Goal: Task Accomplishment & Management: Manage account settings

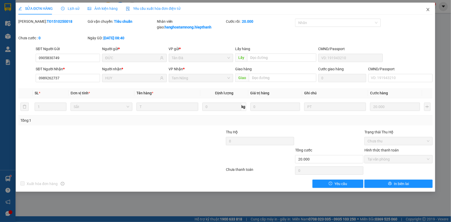
click at [427, 9] on icon "close" at bounding box center [428, 9] width 4 height 4
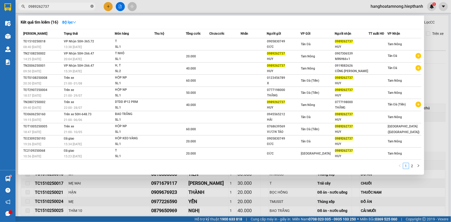
click at [93, 5] on icon "close-circle" at bounding box center [92, 6] width 3 height 3
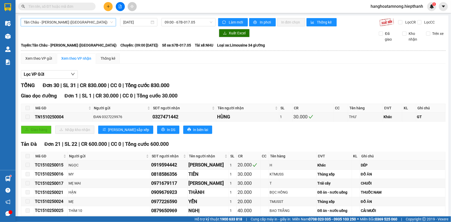
click at [64, 21] on span "Tân Châu - Hồ Chí Minh (Giường)" at bounding box center [68, 22] width 89 height 8
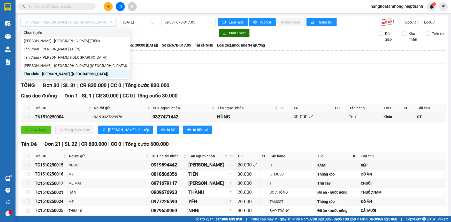
click at [83, 22] on span "Tân Châu - Hồ Chí Minh (Giường)" at bounding box center [68, 22] width 89 height 8
click at [49, 66] on div "Hồ Chí Minh - Tân Châu (Giường)" at bounding box center [75, 66] width 103 height 6
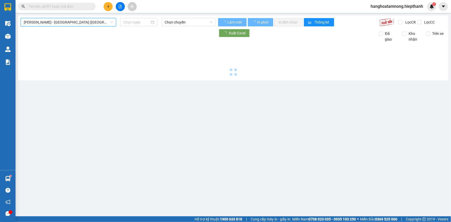
type input "15/10/2025"
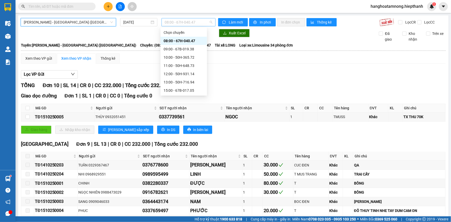
click at [192, 24] on span "08:00 - 67H-040.47" at bounding box center [189, 22] width 48 height 8
click at [165, 80] on div "13:00 - 50H-716.94" at bounding box center [184, 82] width 40 height 6
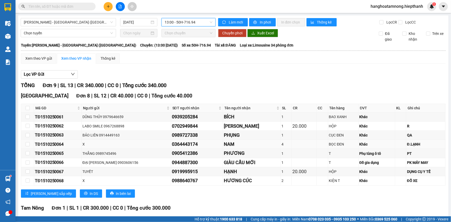
scroll to position [43, 0]
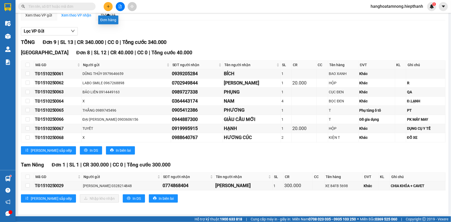
click at [105, 4] on button at bounding box center [108, 6] width 9 height 9
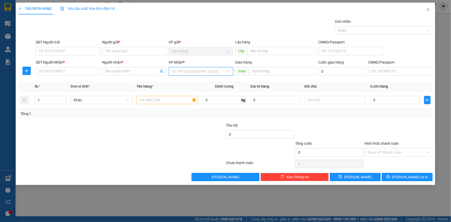
click at [194, 69] on input "search" at bounding box center [199, 71] width 55 height 8
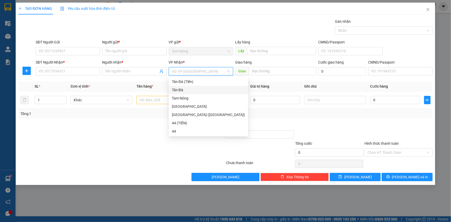
click at [181, 90] on div "Tản Đà" at bounding box center [208, 90] width 73 height 6
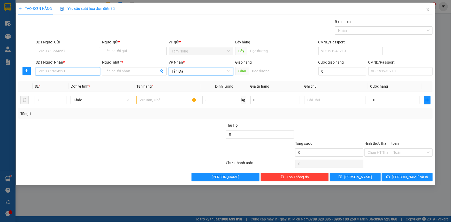
click at [80, 72] on input "SĐT Người Nhận *" at bounding box center [68, 71] width 64 height 8
type input "0943331331"
click at [74, 81] on div "0943331331 - CẢNH" at bounding box center [68, 82] width 58 height 6
type input "CẢNH"
type input "0943331331"
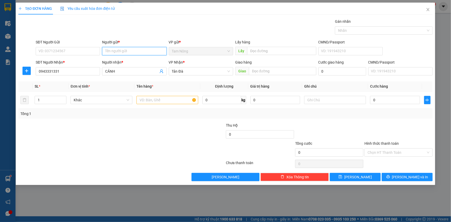
click at [132, 52] on input "Người gửi *" at bounding box center [134, 51] width 64 height 8
type input "BS HIẾU"
click at [176, 102] on input "text" at bounding box center [168, 100] width 62 height 8
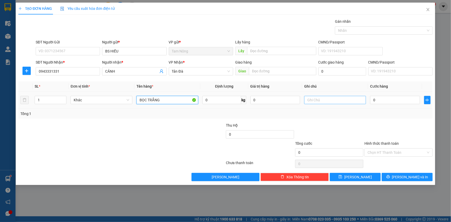
type input "BỌC TRẮNG"
click at [312, 101] on input "text" at bounding box center [335, 100] width 62 height 8
type input "Y"
type input "VLYT"
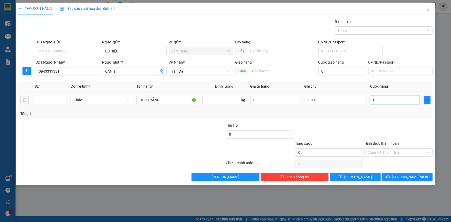
click at [383, 102] on input "0" at bounding box center [395, 100] width 50 height 8
type input "2"
type input "20"
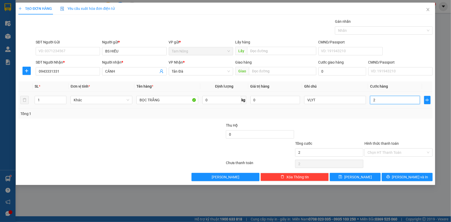
type input "20"
type input "20.000"
click at [395, 150] on input "Hình thức thanh toán" at bounding box center [397, 153] width 58 height 8
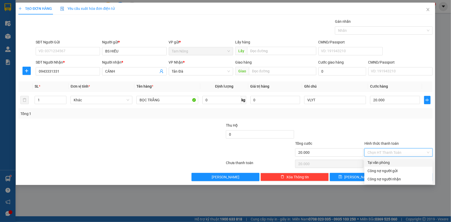
click at [385, 160] on div "Tại văn phòng" at bounding box center [399, 163] width 62 height 6
type input "0"
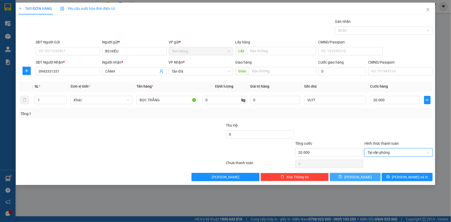
click at [356, 175] on span "Lưu" at bounding box center [358, 177] width 28 height 6
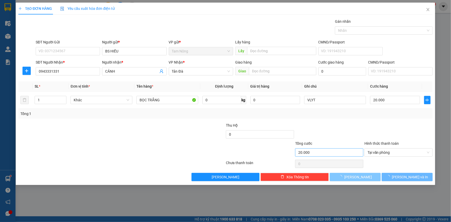
type input "0"
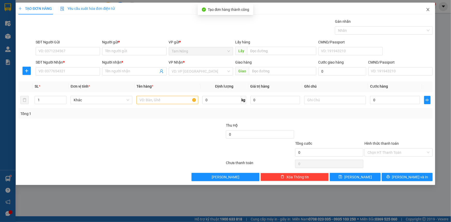
click at [428, 8] on icon "close" at bounding box center [428, 9] width 4 height 4
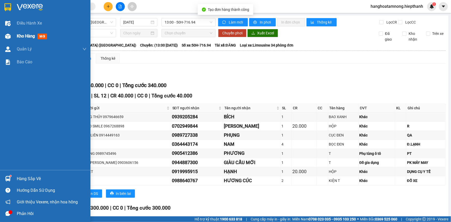
click at [26, 35] on span "Kho hàng" at bounding box center [26, 36] width 18 height 5
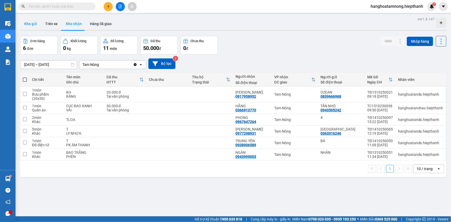
click at [34, 24] on button "Kho gửi" at bounding box center [30, 24] width 21 height 12
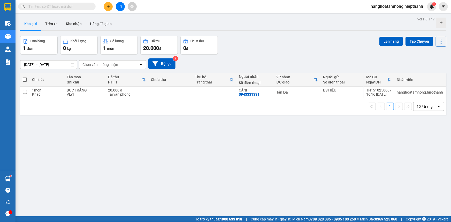
click at [310, 40] on div "Đơn hàng 1 đơn Khối lượng 0 kg Số lượng 1 món Đã thu 20.000 đ Chưa thu 0 đ Lên …" at bounding box center [233, 45] width 426 height 19
click at [119, 5] on icon "file-add" at bounding box center [120, 7] width 3 height 4
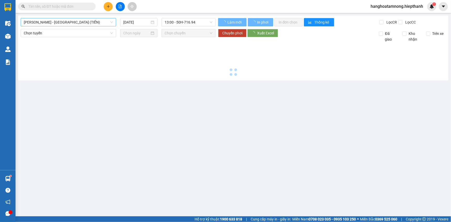
click at [79, 21] on span "Hồ Chí Minh - Tân Châu (TIỀN)" at bounding box center [68, 22] width 89 height 8
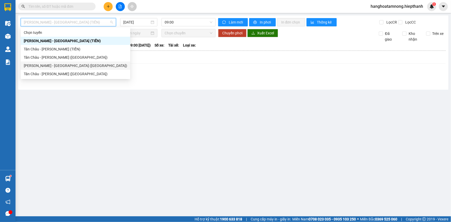
click at [65, 67] on div "Hồ Chí Minh - Tân Châu (Giường)" at bounding box center [75, 66] width 103 height 6
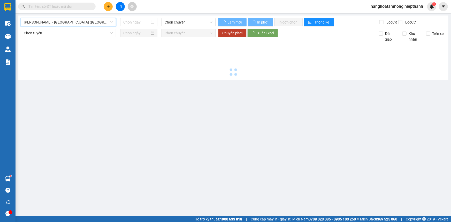
type input "15/10/2025"
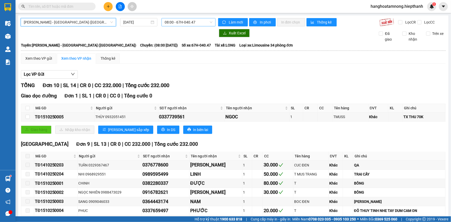
click at [185, 26] on span "08:00 - 67H-040.47" at bounding box center [189, 22] width 48 height 8
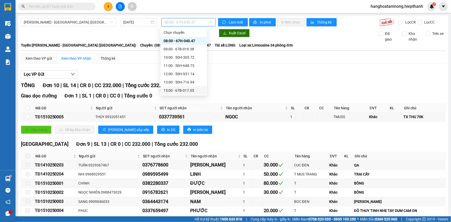
scroll to position [23, 0]
click at [183, 61] on div "13:00 - 50H-716.94" at bounding box center [184, 59] width 40 height 6
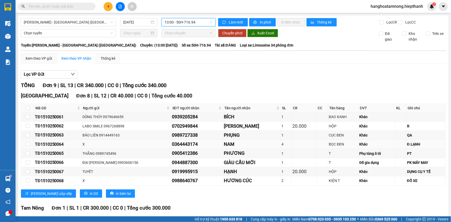
scroll to position [43, 0]
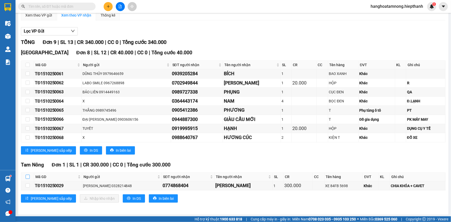
click at [27, 176] on input "checkbox" at bounding box center [28, 177] width 4 height 4
checkbox input "true"
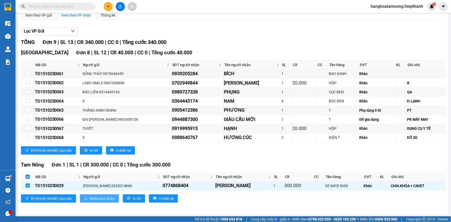
click at [90, 196] on span "Nhập kho nhận" at bounding box center [102, 199] width 25 height 6
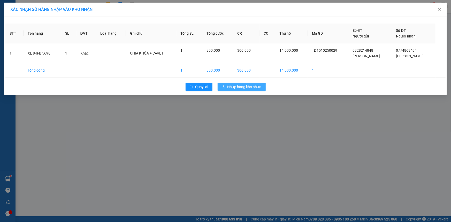
click at [238, 85] on span "Nhập hàng kho nhận" at bounding box center [245, 87] width 34 height 6
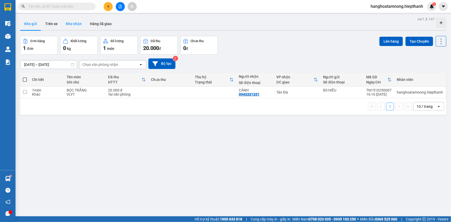
click at [66, 20] on button "Kho nhận" at bounding box center [74, 24] width 24 height 12
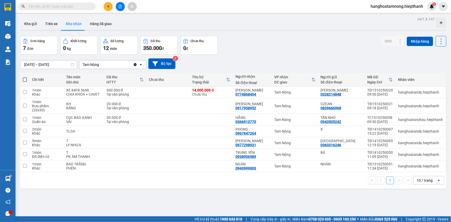
click at [110, 7] on icon "plus" at bounding box center [109, 7] width 4 height 4
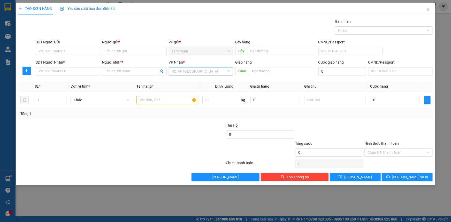
click at [192, 69] on input "search" at bounding box center [199, 71] width 55 height 8
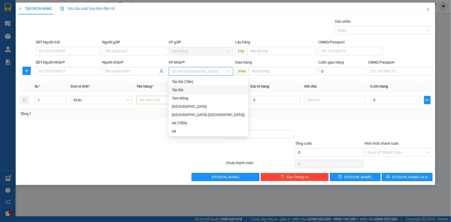
click at [184, 88] on div "Tản Đà" at bounding box center [208, 90] width 73 height 6
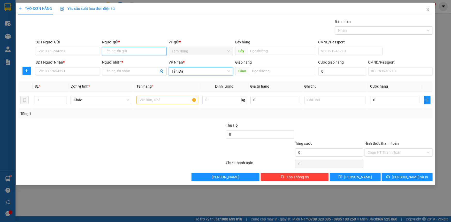
click at [115, 50] on input "Người gửi *" at bounding box center [134, 51] width 64 height 8
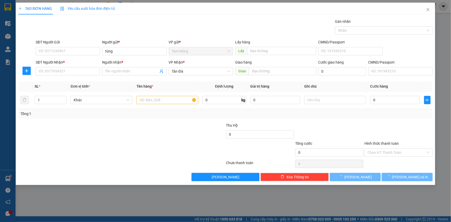
click at [122, 47] on div "Người gửi *" at bounding box center [134, 43] width 64 height 8
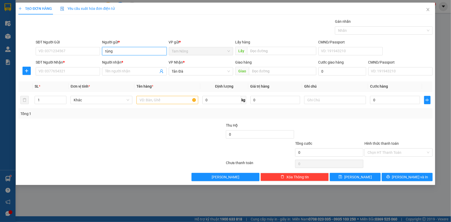
click at [122, 50] on input "tùng" at bounding box center [134, 51] width 64 height 8
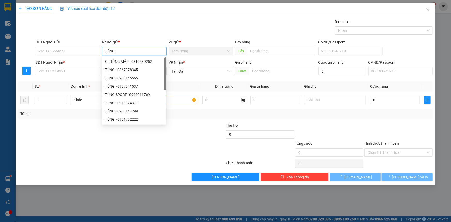
type input "TÙNG"
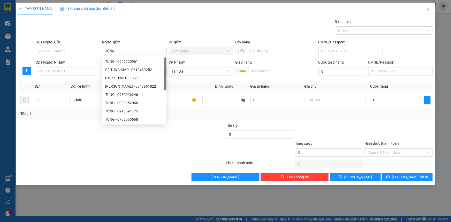
click at [174, 27] on div "Gói vận chuyển * Tiêu chuẩn Gán nhãn Nhãn" at bounding box center [234, 28] width 399 height 18
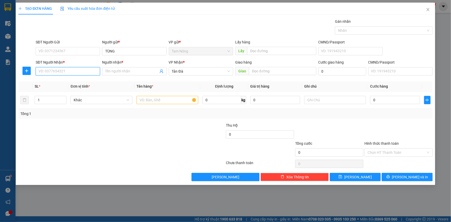
click at [71, 73] on input "SĐT Người Nhận *" at bounding box center [68, 71] width 64 height 8
type input "0908158835"
click at [133, 71] on input "Người nhận *" at bounding box center [131, 72] width 53 height 6
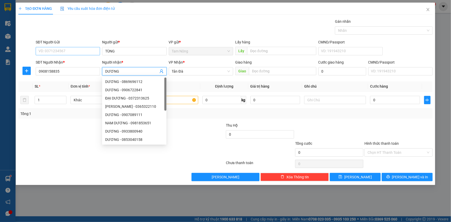
type input "DƯƠNG"
click at [66, 51] on input "SĐT Người Gửi" at bounding box center [68, 51] width 64 height 8
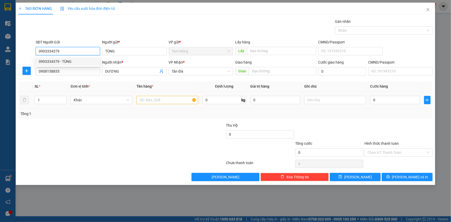
type input "0903334379"
click at [162, 102] on input "text" at bounding box center [168, 100] width 62 height 8
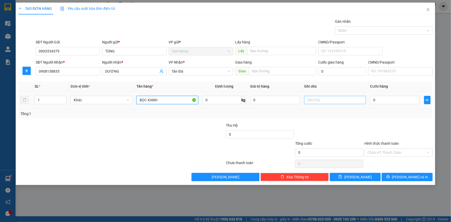
type input "BỌC XANH"
click at [312, 100] on input "text" at bounding box center [335, 100] width 62 height 8
type input "KHÔ"
click at [383, 100] on input "0" at bounding box center [395, 100] width 50 height 8
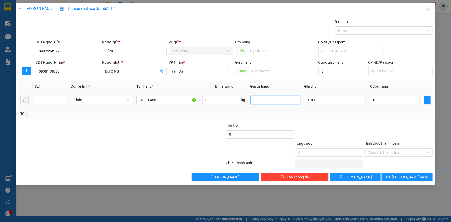
click at [266, 101] on input "0" at bounding box center [276, 100] width 50 height 8
click at [266, 101] on input "9" at bounding box center [276, 100] width 50 height 8
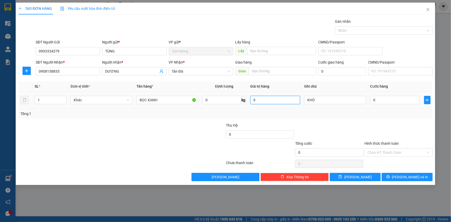
type input "0"
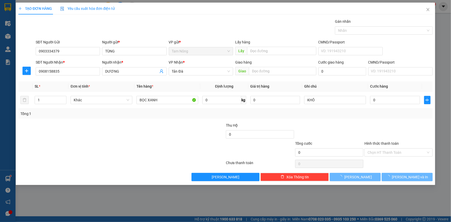
click at [183, 131] on div at bounding box center [190, 132] width 69 height 18
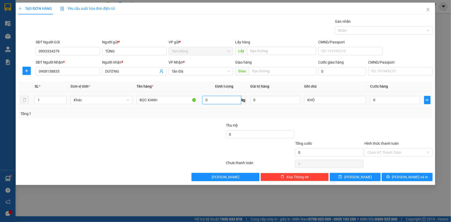
click at [220, 100] on input "0" at bounding box center [221, 100] width 39 height 8
type input "9"
click at [201, 123] on div "Transit Pickup Surcharge Ids Transit Deliver Surcharge Ids Transit Deliver Surc…" at bounding box center [225, 100] width 415 height 163
click at [398, 101] on input "0" at bounding box center [395, 100] width 50 height 8
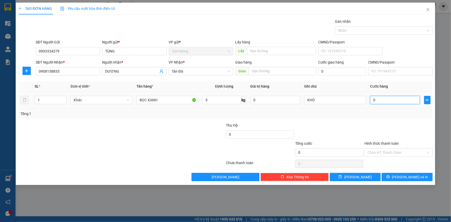
type input "2"
type input "20"
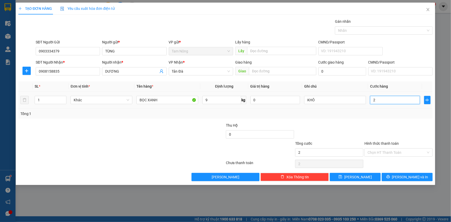
type input "20"
type input "20.000"
click at [400, 154] on input "Hình thức thanh toán" at bounding box center [397, 153] width 58 height 8
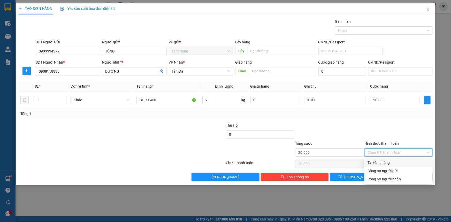
click at [389, 161] on div "Tại văn phòng" at bounding box center [399, 163] width 62 height 6
type input "0"
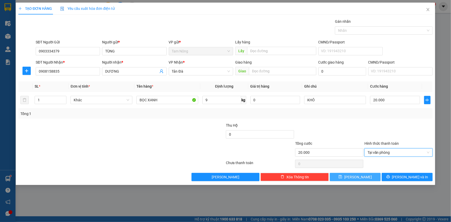
click at [365, 173] on button "Lưu" at bounding box center [355, 177] width 51 height 8
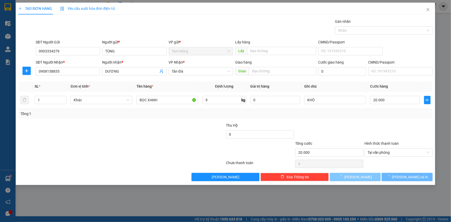
type input "0"
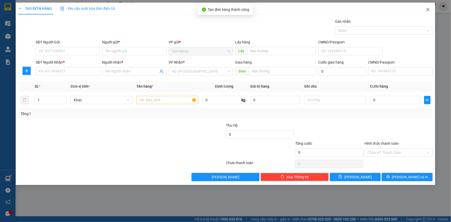
click at [428, 9] on icon "close" at bounding box center [428, 9] width 4 height 4
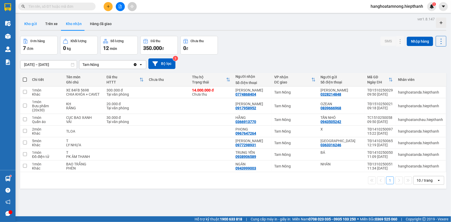
click at [31, 24] on button "Kho gửi" at bounding box center [30, 24] width 21 height 12
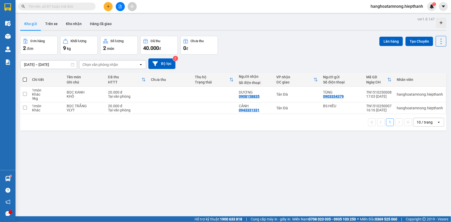
click at [78, 7] on input "text" at bounding box center [58, 7] width 61 height 6
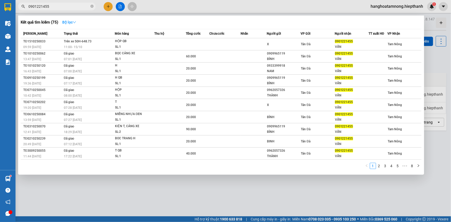
type input "0901221455"
click at [72, 20] on strong "Bộ lọc" at bounding box center [69, 22] width 14 height 4
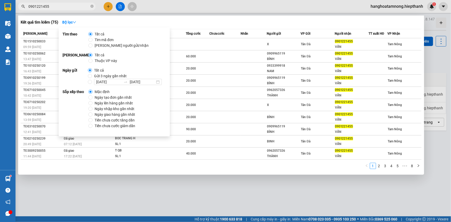
click at [229, 19] on div "Kết quả tìm kiếm ( 75 ) Bộ lọc" at bounding box center [221, 22] width 401 height 8
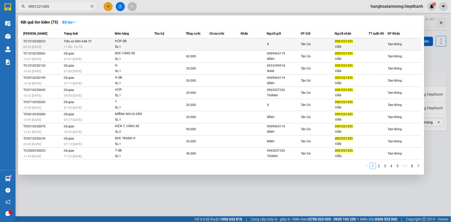
click at [221, 42] on td at bounding box center [224, 44] width 31 height 12
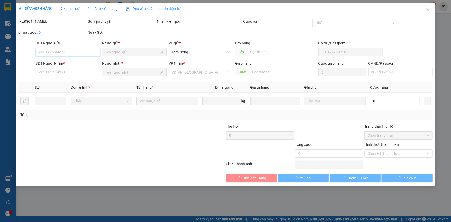
type input "X"
type input "0901221455"
type input "VẤN"
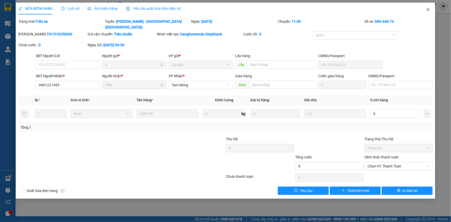
click at [427, 10] on icon "close" at bounding box center [428, 9] width 4 height 4
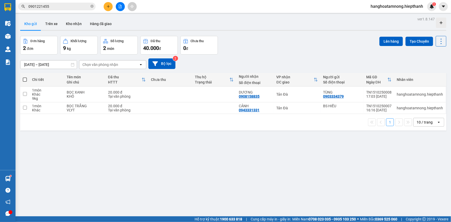
click at [68, 9] on input "0901221455" at bounding box center [58, 7] width 61 height 6
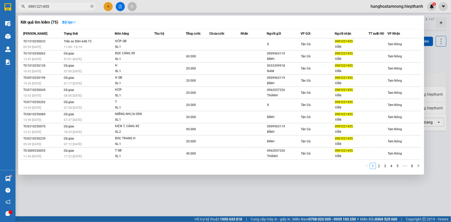
click at [68, 9] on input "0901221455" at bounding box center [58, 7] width 61 height 6
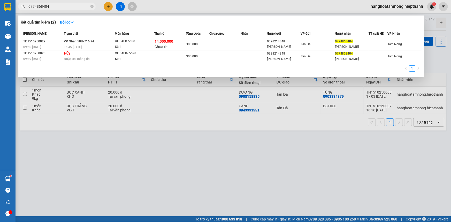
type input "0774868404"
click at [250, 178] on div at bounding box center [225, 111] width 451 height 222
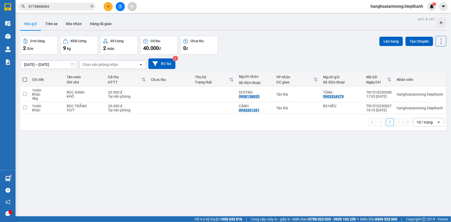
click at [25, 78] on span at bounding box center [25, 80] width 4 height 4
click at [25, 77] on input "checkbox" at bounding box center [25, 77] width 0 height 0
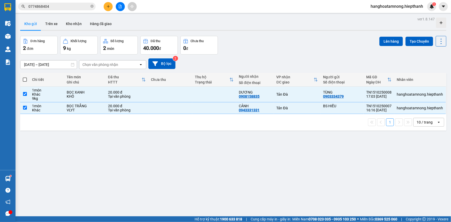
checkbox input "true"
click at [383, 39] on button "Lên hàng" at bounding box center [392, 41] width 24 height 9
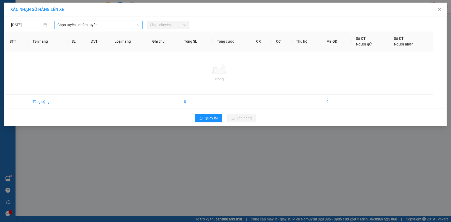
click at [124, 23] on span "Chọn tuyến - nhóm tuyến" at bounding box center [98, 25] width 82 height 8
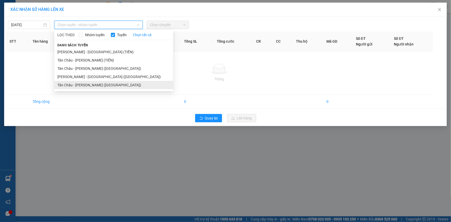
click at [88, 85] on li "Tân Châu - Hồ Chí Minh (Giường)" at bounding box center [113, 85] width 119 height 8
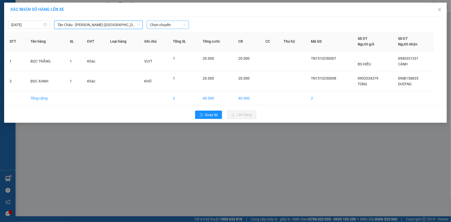
click at [163, 23] on span "Chọn chuyến" at bounding box center [168, 25] width 36 height 8
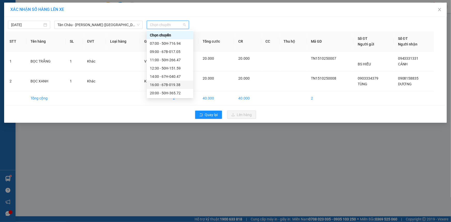
click at [155, 86] on div "16:00 - 67B-019.38" at bounding box center [170, 85] width 40 height 6
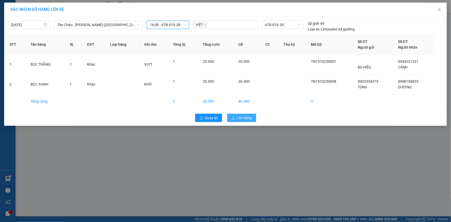
click at [243, 115] on span "Lên hàng" at bounding box center [244, 118] width 15 height 6
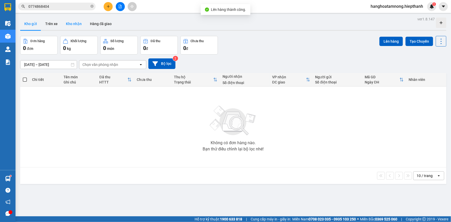
click at [79, 23] on button "Kho nhận" at bounding box center [74, 24] width 24 height 12
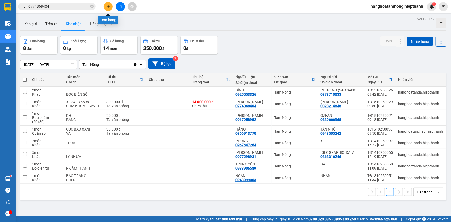
click at [108, 9] on button at bounding box center [108, 6] width 9 height 9
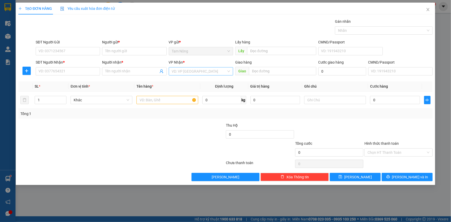
click at [183, 68] on input "search" at bounding box center [199, 71] width 55 height 8
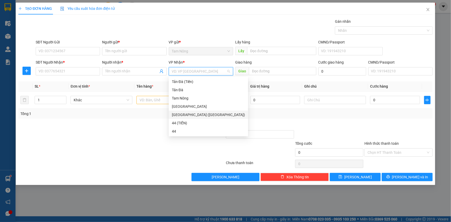
click at [193, 116] on div "Tân Châu (Tiền)" at bounding box center [208, 115] width 73 height 6
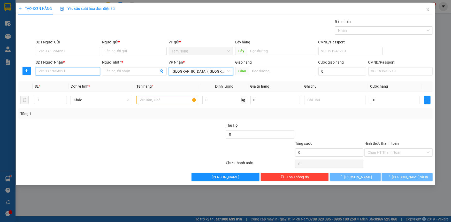
click at [93, 72] on input "SĐT Người Nhận *" at bounding box center [68, 71] width 64 height 8
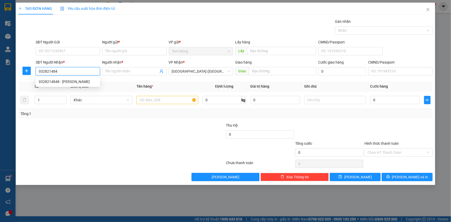
type input "0328214848"
click at [81, 80] on div "0328214848 - PHẠM HẢI" at bounding box center [68, 82] width 58 height 6
type input "[PERSON_NAME]"
type input "0328214848"
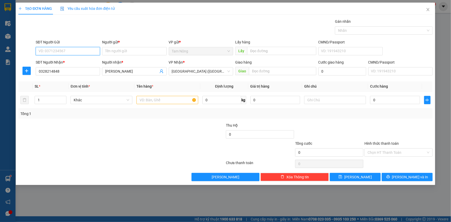
click at [88, 50] on input "SĐT Người Gửi" at bounding box center [68, 51] width 64 height 8
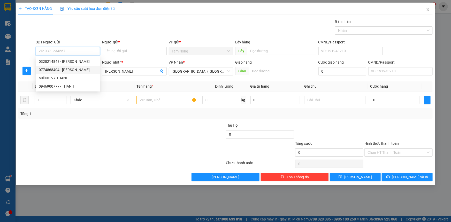
click at [49, 70] on div "0774868404 - HOÀNG DUNG" at bounding box center [68, 70] width 58 height 6
type input "0774868404"
type input "[PERSON_NAME]"
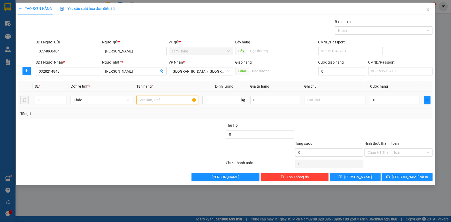
click at [143, 103] on input "text" at bounding box center [168, 100] width 62 height 8
click at [324, 99] on input "text" at bounding box center [335, 100] width 62 height 8
click at [169, 102] on input "THU HỘ" at bounding box center [168, 100] width 62 height 8
type input "THU HỘ 14TR"
click at [168, 144] on div at bounding box center [190, 150] width 69 height 18
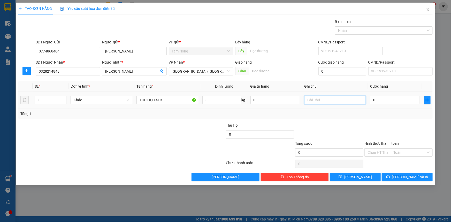
click at [324, 100] on input "text" at bounding box center [335, 100] width 62 height 8
click at [194, 70] on span "Tân Châu (Tiền)" at bounding box center [201, 71] width 58 height 8
type input "TĐ THU PHÍ GỬI XE 20H"
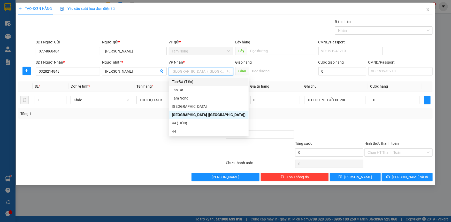
click at [180, 79] on div "Tản Đà (Tiền)" at bounding box center [209, 82] width 74 height 6
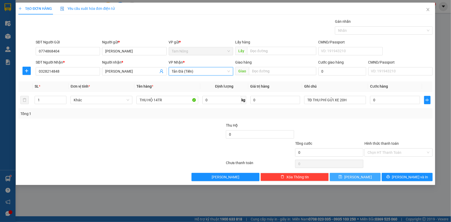
click at [355, 176] on span "Lưu" at bounding box center [358, 177] width 28 height 6
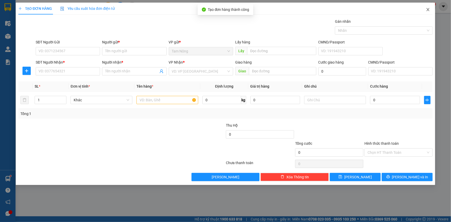
click at [430, 6] on span "Close" at bounding box center [428, 10] width 14 height 14
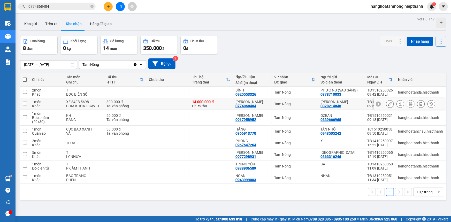
click at [387, 102] on button at bounding box center [390, 104] width 7 height 9
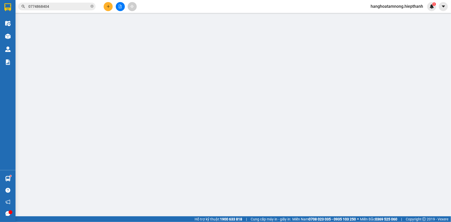
type input "0328214848"
type input "[PERSON_NAME]"
type input "0774868404"
type input "[PERSON_NAME]"
type input "300.000"
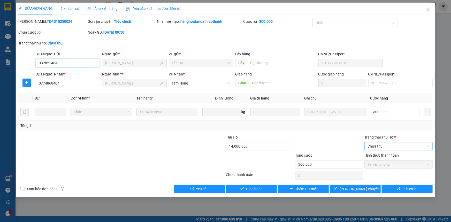
click at [383, 144] on span "Chưa thu" at bounding box center [399, 146] width 62 height 8
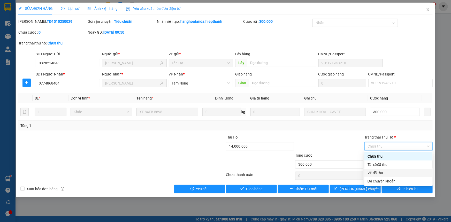
click at [376, 173] on div "VP đã thu" at bounding box center [399, 173] width 62 height 6
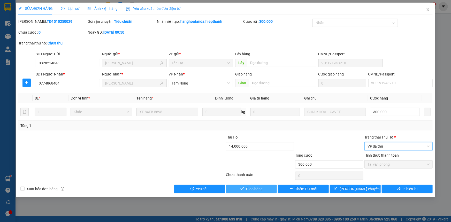
click at [265, 187] on button "Giao hàng" at bounding box center [251, 189] width 51 height 8
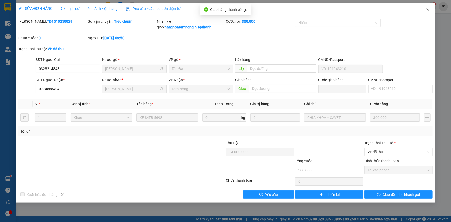
click at [428, 9] on icon "close" at bounding box center [428, 9] width 4 height 4
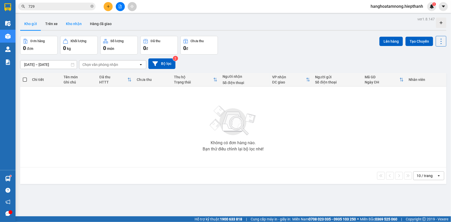
click at [67, 21] on button "Kho nhận" at bounding box center [74, 24] width 24 height 12
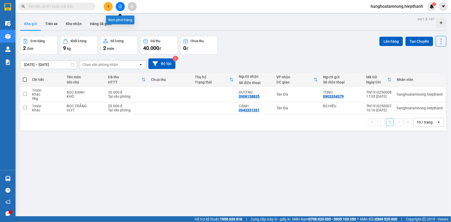
click at [121, 7] on icon "file-add" at bounding box center [120, 7] width 4 height 4
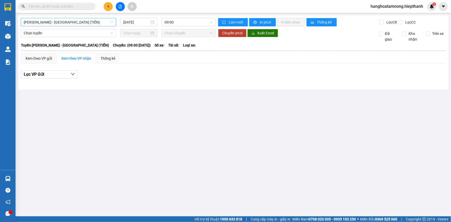
click at [38, 23] on span "Hồ Chí Minh - Tân Châu (TIỀN)" at bounding box center [68, 22] width 89 height 8
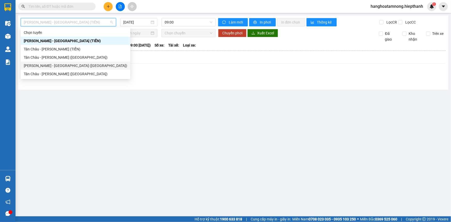
click at [30, 65] on div "Hồ Chí Minh - Tân Châu (Giường)" at bounding box center [75, 66] width 103 height 6
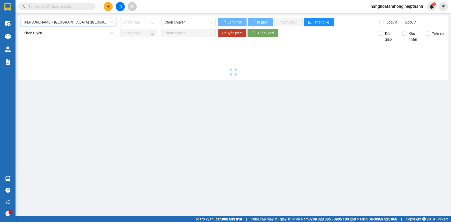
type input "15/10/2025"
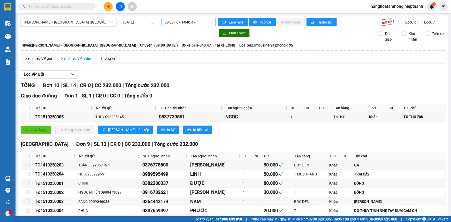
click at [168, 23] on span "08:00 - 67H-040.47" at bounding box center [189, 22] width 48 height 8
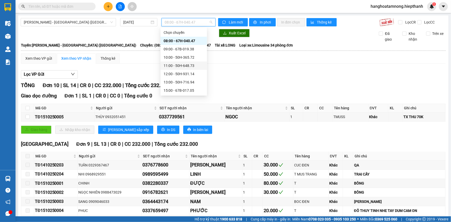
click at [174, 64] on div "11:00 - 50H-648.73" at bounding box center [184, 66] width 40 height 6
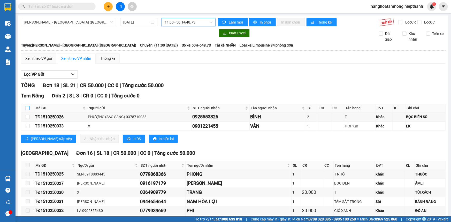
click at [28, 108] on input "checkbox" at bounding box center [28, 108] width 4 height 4
checkbox input "true"
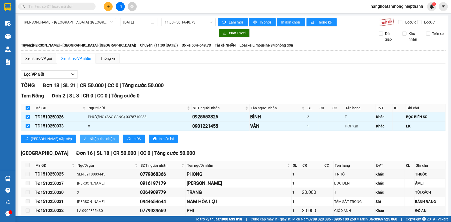
click at [90, 140] on span "Nhập kho nhận" at bounding box center [102, 139] width 25 height 6
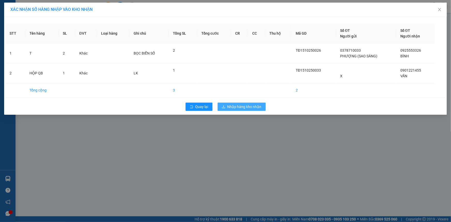
click at [244, 107] on span "Nhập hàng kho nhận" at bounding box center [245, 107] width 34 height 6
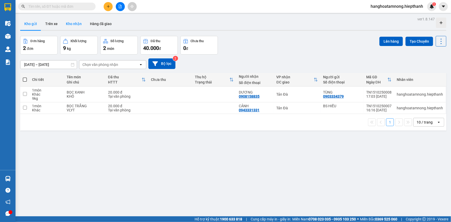
click at [76, 25] on button "Kho nhận" at bounding box center [74, 24] width 24 height 12
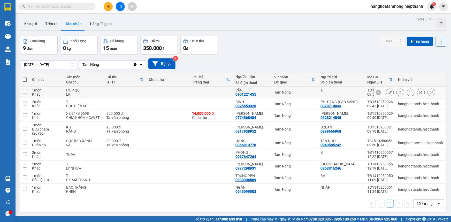
click at [388, 93] on icon at bounding box center [390, 93] width 4 height 4
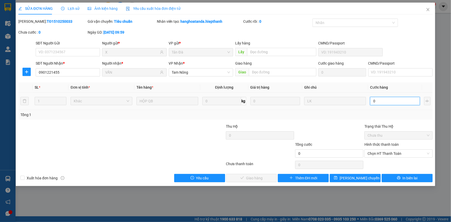
click at [382, 102] on input "0" at bounding box center [395, 101] width 50 height 8
type input "2"
type input "20"
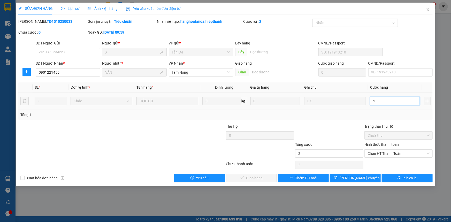
type input "20"
click at [380, 155] on span "Chọn HT Thanh Toán" at bounding box center [399, 154] width 62 height 8
type input "20.000"
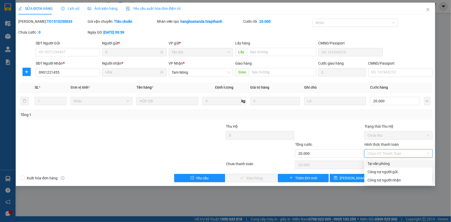
click at [380, 163] on div "Tại văn phòng" at bounding box center [399, 164] width 62 height 6
type input "0"
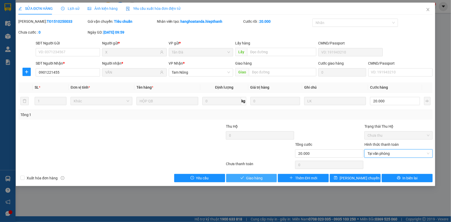
click at [269, 175] on button "Giao hàng" at bounding box center [251, 178] width 51 height 8
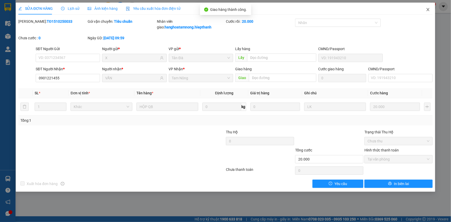
click at [427, 10] on icon "close" at bounding box center [428, 9] width 4 height 4
